Goal: Find specific page/section: Find specific page/section

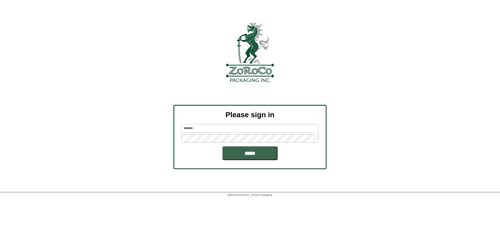
type input "*******"
click at [250, 153] on input "*****" at bounding box center [250, 154] width 55 height 14
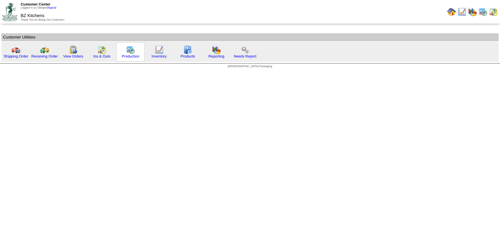
click at [129, 50] on img at bounding box center [130, 49] width 9 height 9
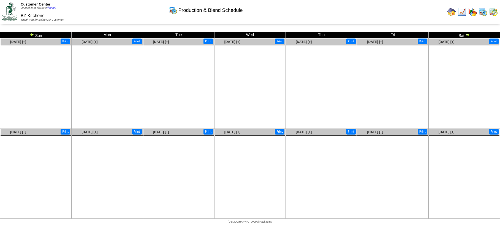
click at [32, 33] on img at bounding box center [32, 35] width 4 height 4
